Goal: Task Accomplishment & Management: Manage account settings

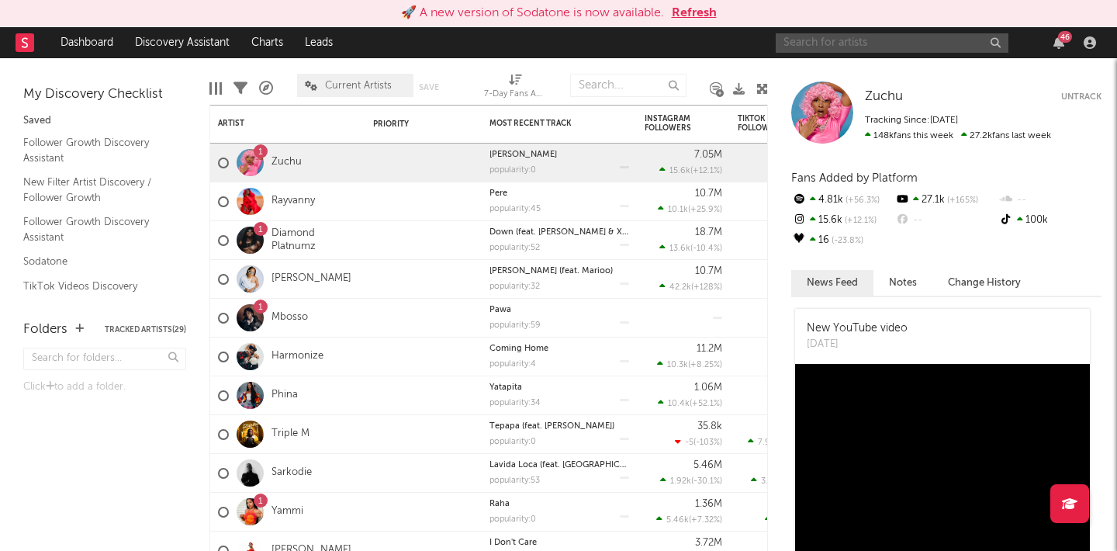
click at [885, 36] on input "text" at bounding box center [892, 42] width 233 height 19
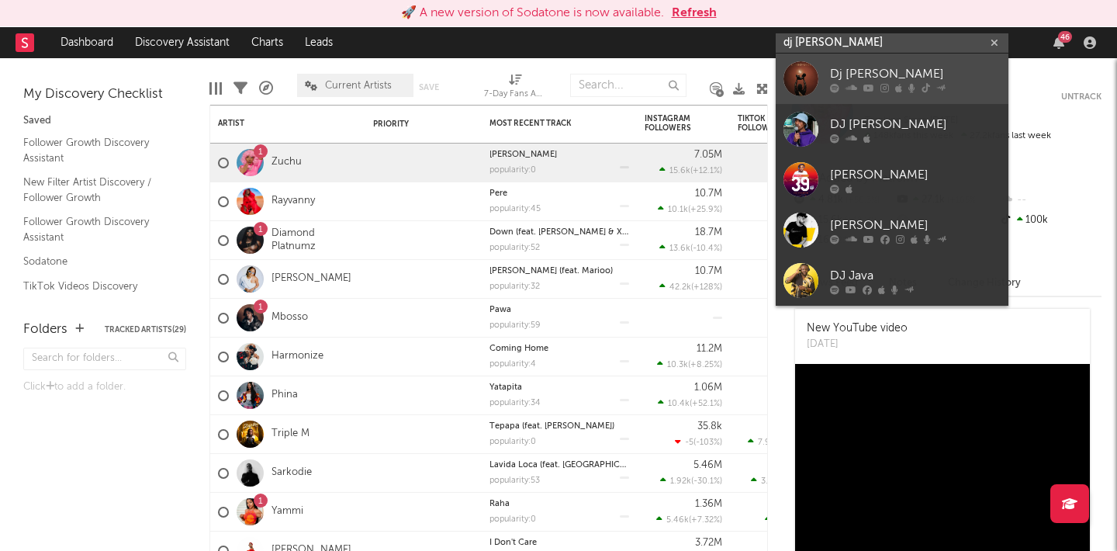
type input "dj [PERSON_NAME]"
click at [888, 68] on div "Dj [PERSON_NAME]" at bounding box center [915, 73] width 171 height 19
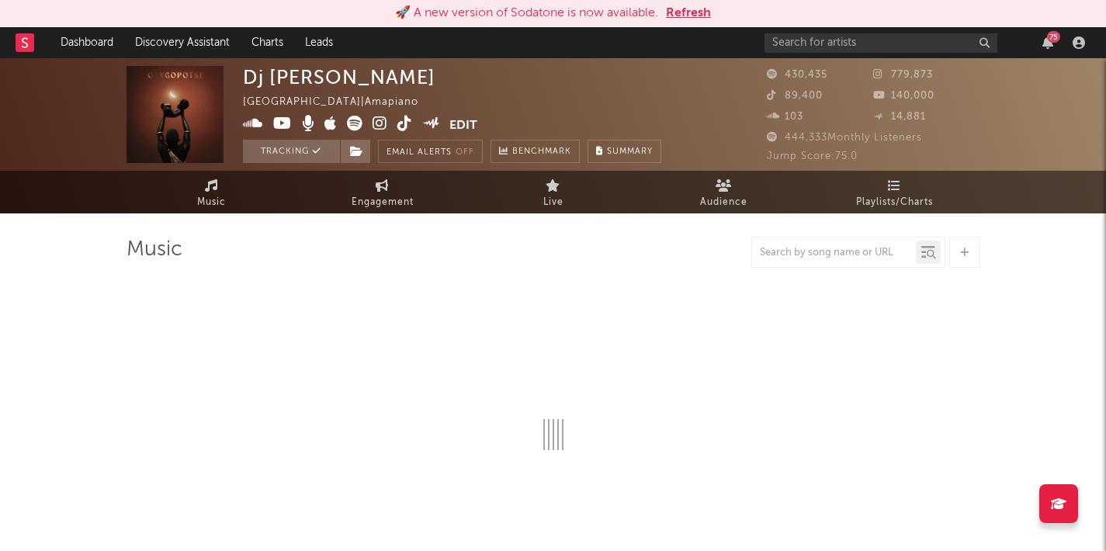
click at [454, 127] on button "Edit" at bounding box center [463, 125] width 28 height 19
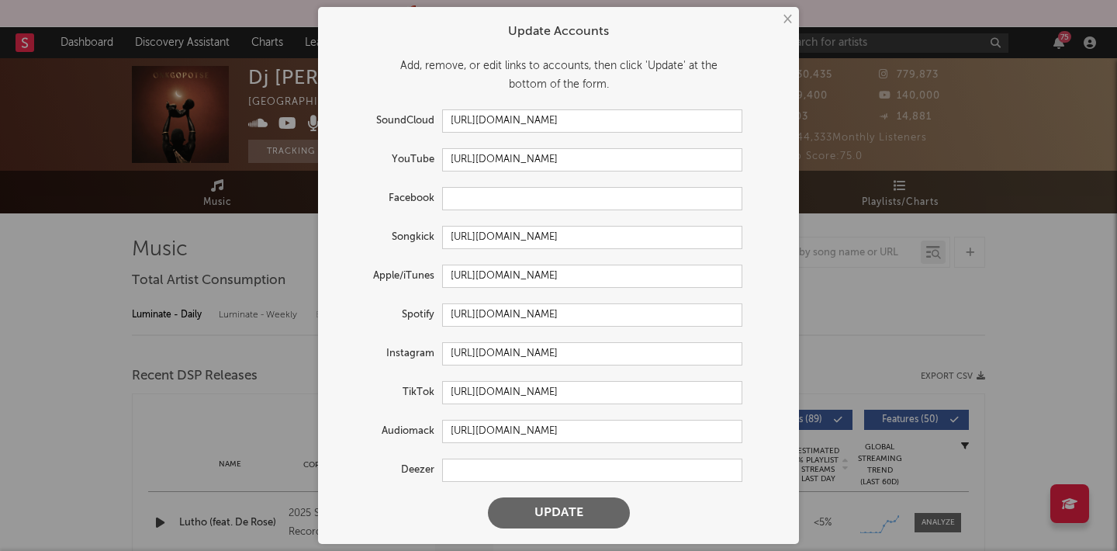
select select "6m"
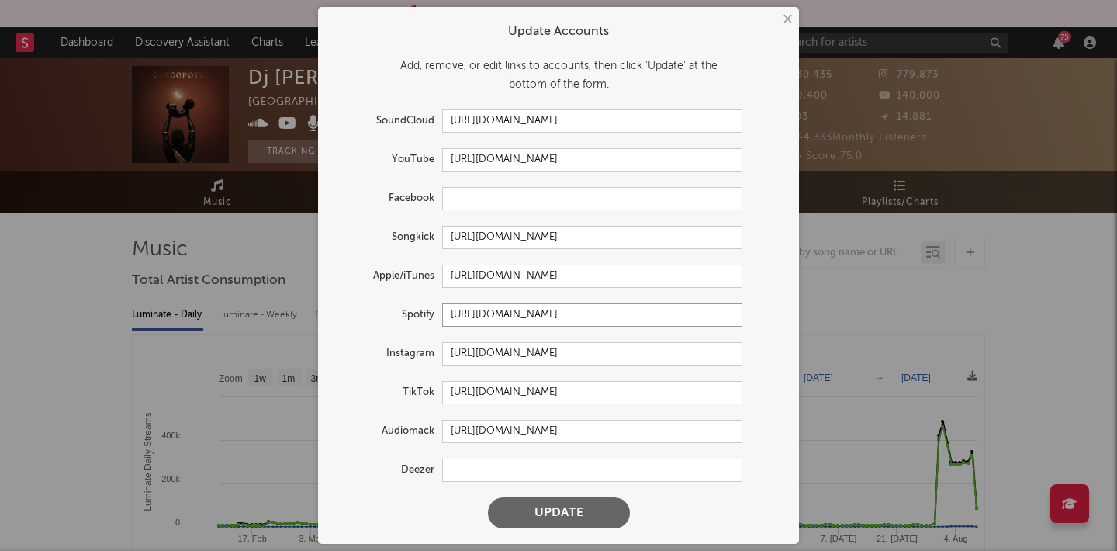
click at [624, 305] on input "[URL][DOMAIN_NAME]" at bounding box center [592, 314] width 300 height 23
click at [539, 272] on input "[URL][DOMAIN_NAME]" at bounding box center [592, 276] width 300 height 23
click at [514, 166] on input "[URL][DOMAIN_NAME]" at bounding box center [592, 159] width 300 height 23
click at [587, 116] on input "[URL][DOMAIN_NAME]" at bounding box center [592, 120] width 300 height 23
click at [579, 392] on input "[URL][DOMAIN_NAME]" at bounding box center [592, 392] width 300 height 23
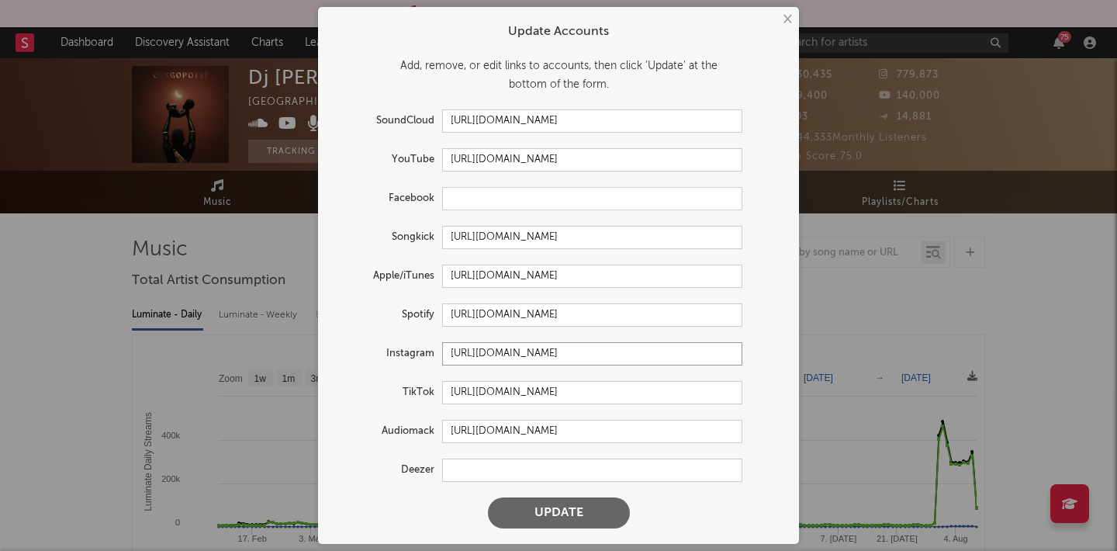
click at [552, 349] on input "[URL][DOMAIN_NAME]" at bounding box center [592, 353] width 300 height 23
drag, startPoint x: 996, startPoint y: 64, endPoint x: 995, endPoint y: 57, distance: 7.8
click at [996, 64] on div "× Update Accounts Add, remove, or edit links to accounts, then click 'Update' a…" at bounding box center [558, 275] width 1117 height 551
